Goal: Task Accomplishment & Management: Use online tool/utility

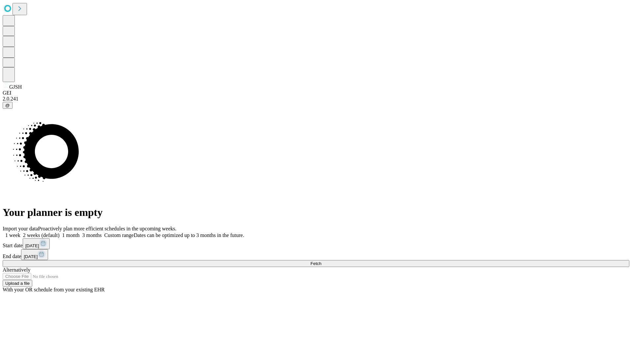
click at [321, 261] on span "Fetch" at bounding box center [316, 263] width 11 height 5
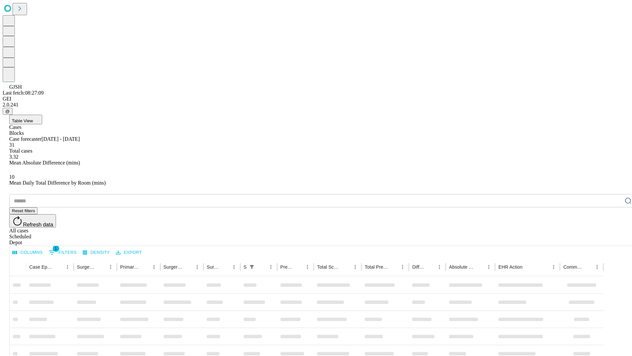
click at [615, 239] on div "Depot" at bounding box center [322, 242] width 627 height 6
